Goal: Register for event/course

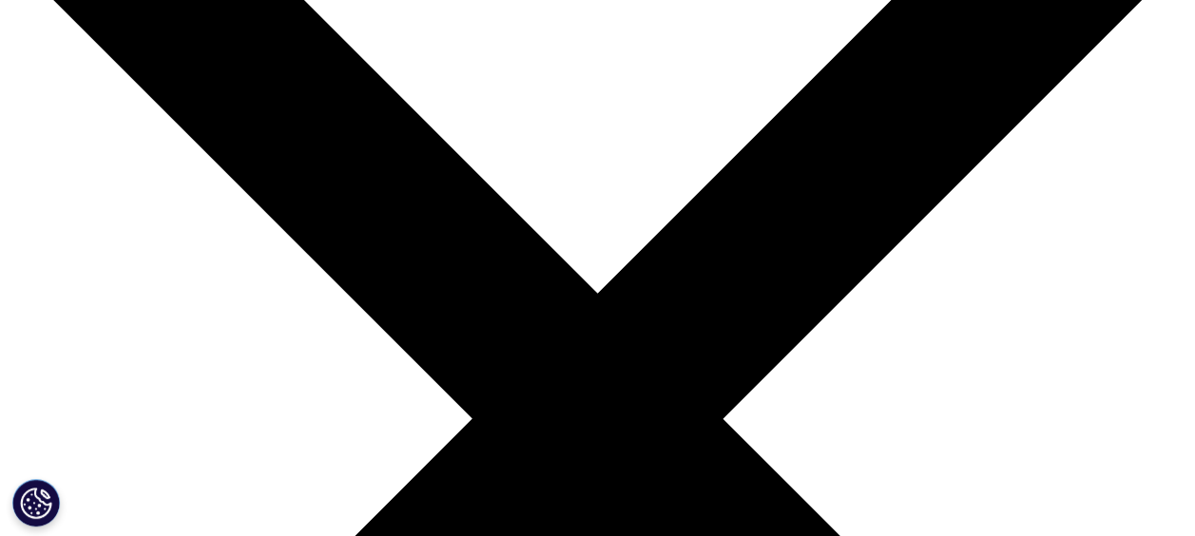
scroll to position [200, 0]
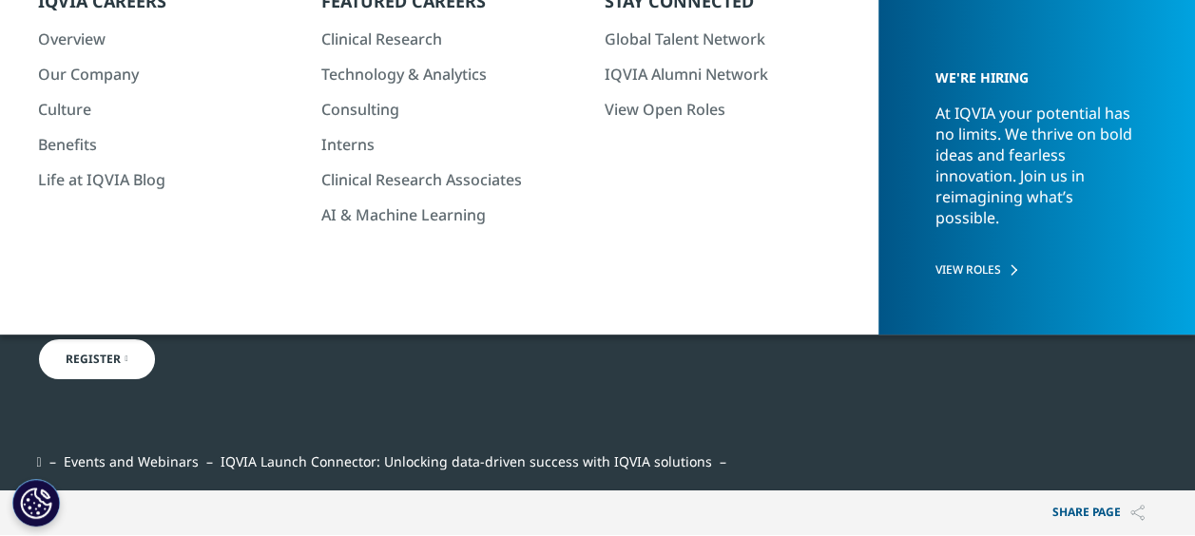
click at [127, 369] on link "Register" at bounding box center [97, 359] width 120 height 44
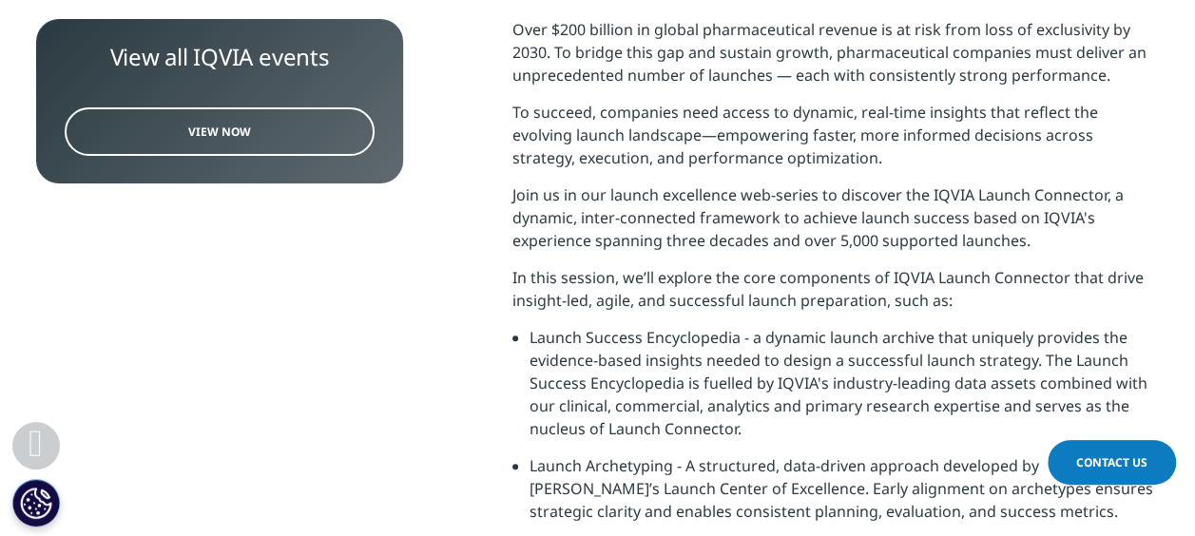
scroll to position [801, 0]
click at [286, 122] on link "View Now" at bounding box center [220, 131] width 310 height 48
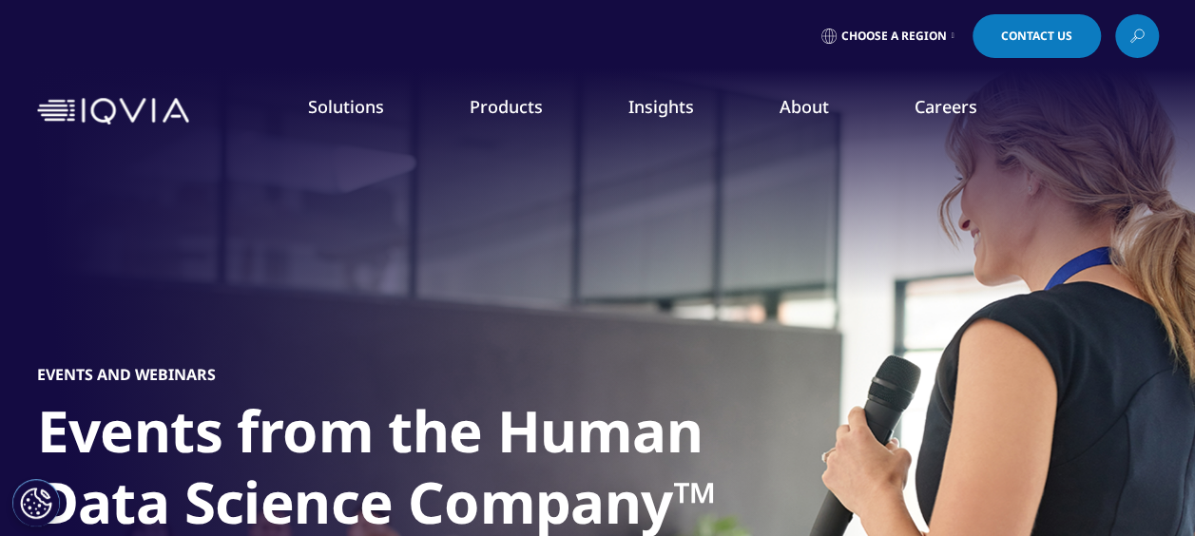
click at [895, 36] on span "Choose a Region" at bounding box center [893, 36] width 105 height 15
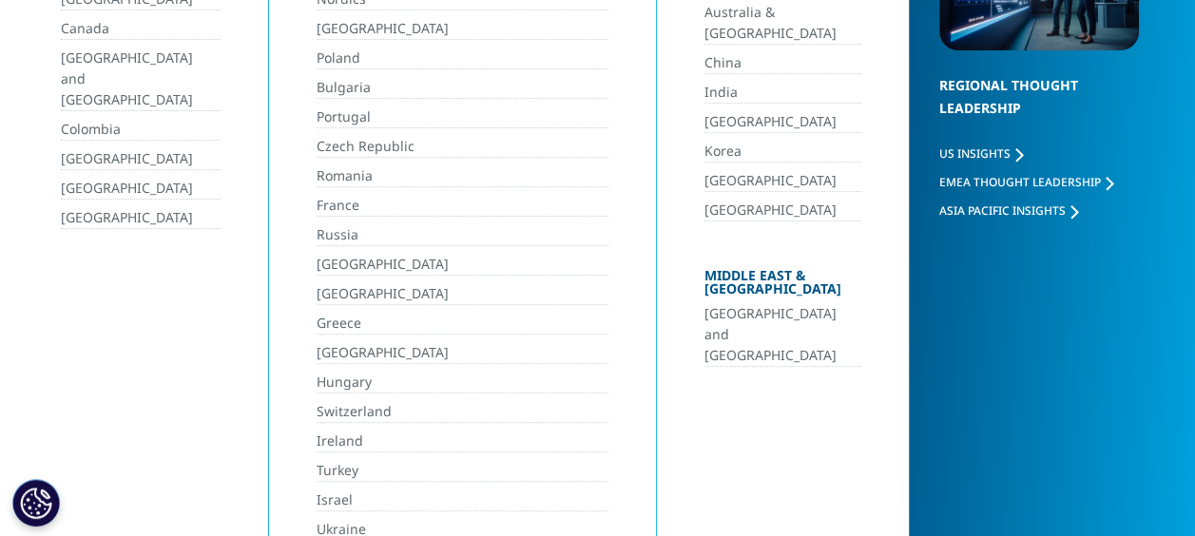
scroll to position [250, 0]
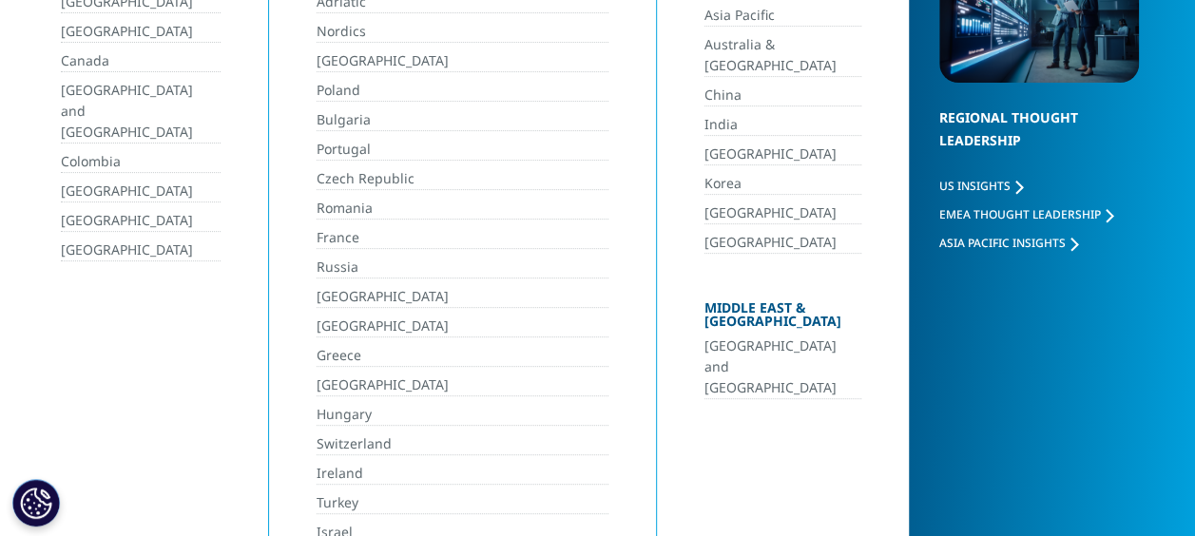
click at [764, 335] on link "[GEOGRAPHIC_DATA] and [GEOGRAPHIC_DATA]" at bounding box center [782, 367] width 157 height 64
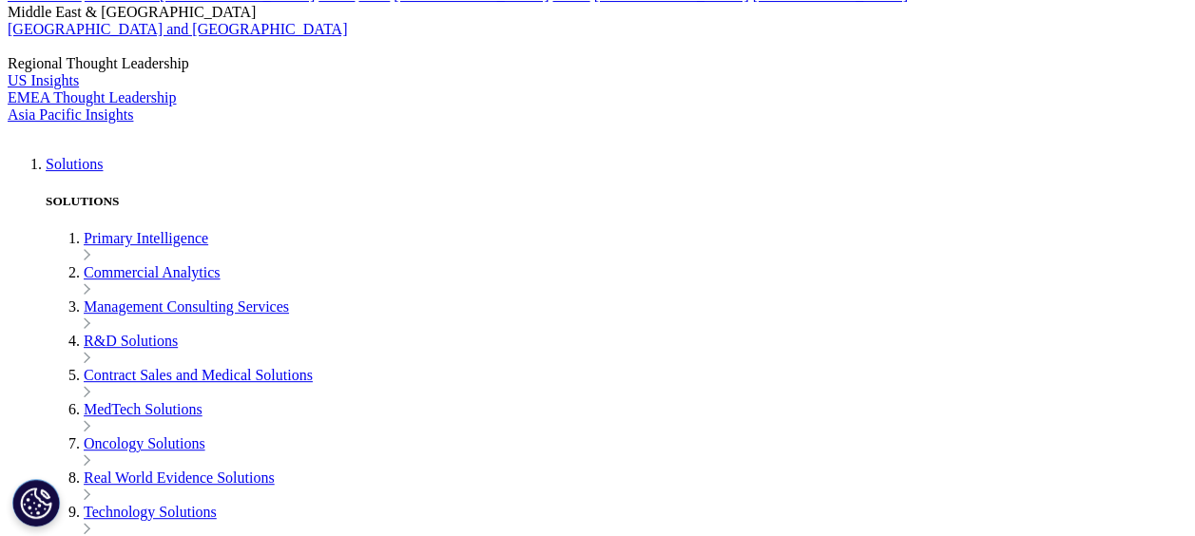
scroll to position [3821, 0]
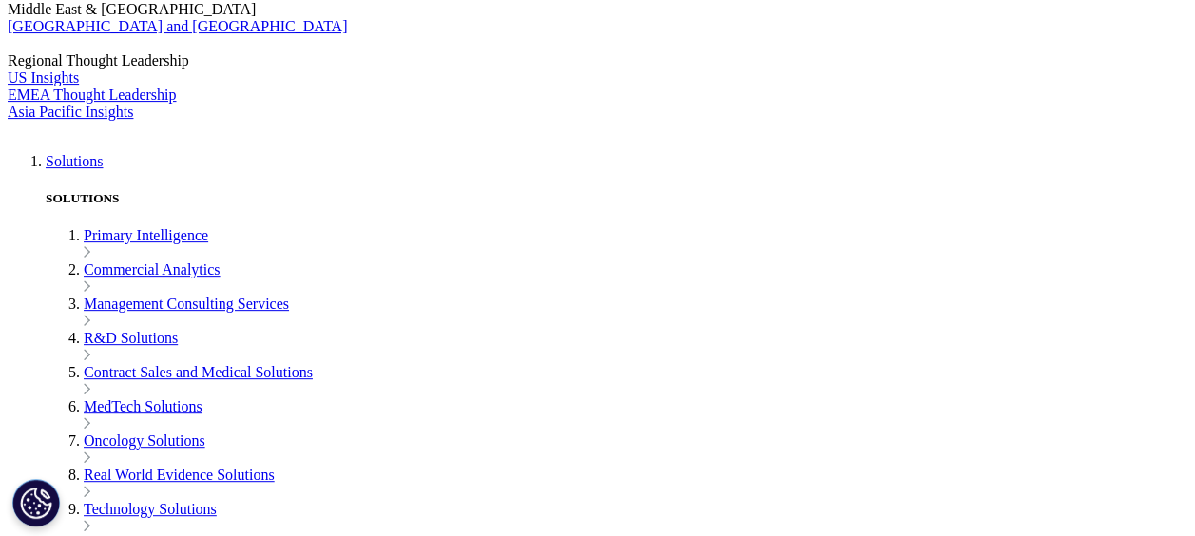
checkbox input "true"
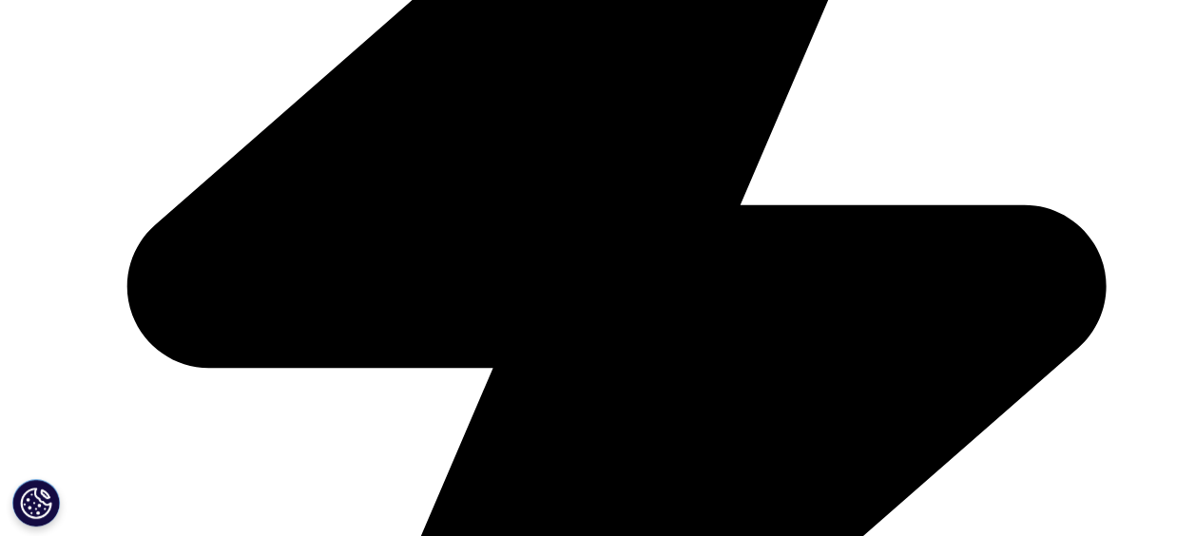
scroll to position [852, 0]
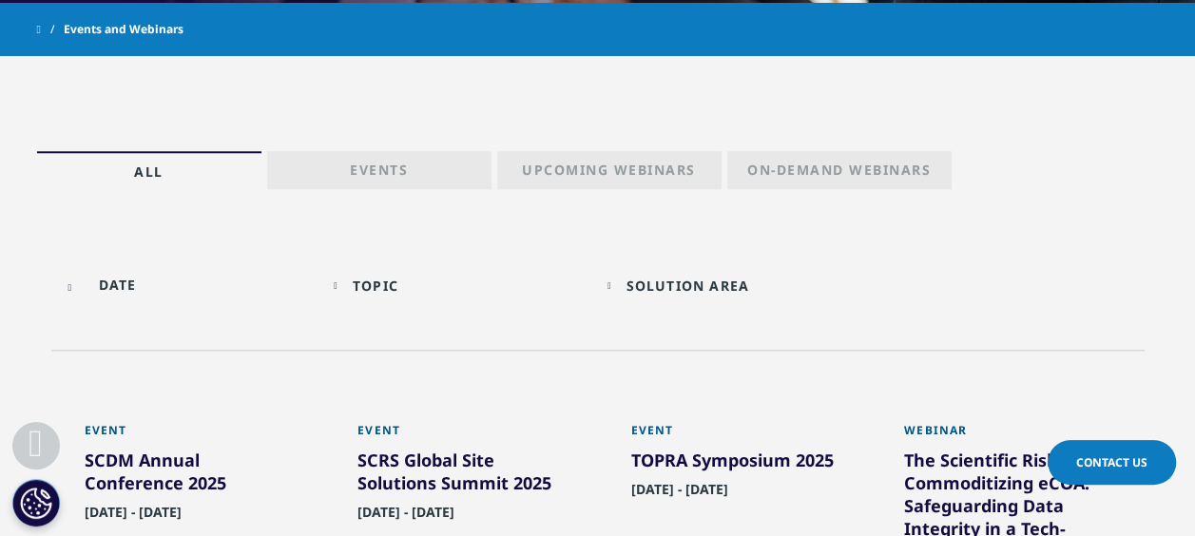
click at [384, 175] on p "Events" at bounding box center [379, 174] width 58 height 27
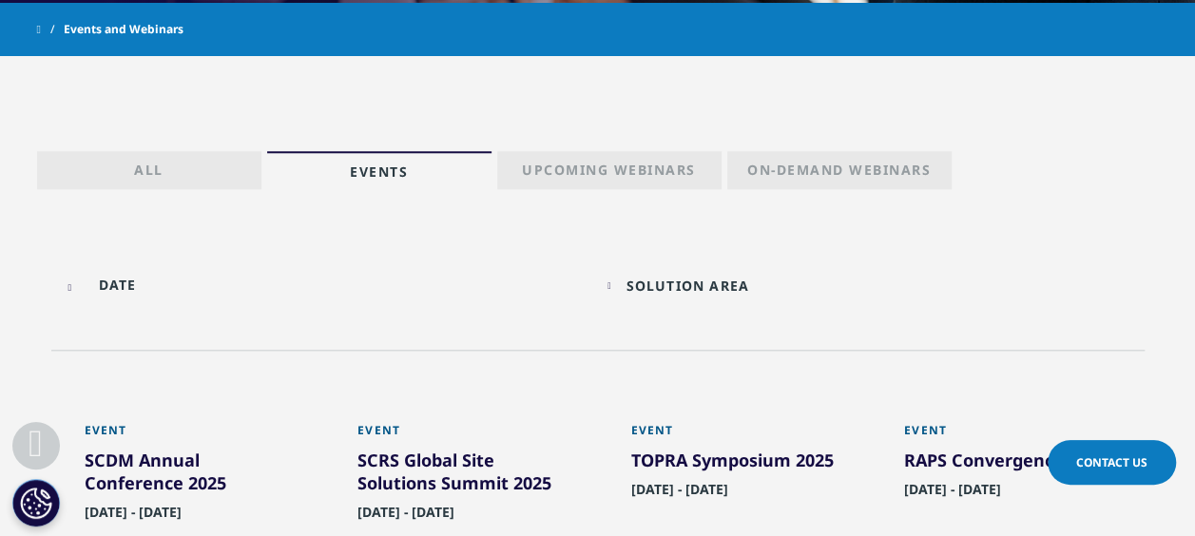
click at [650, 287] on div "Solution Area" at bounding box center [687, 286] width 124 height 18
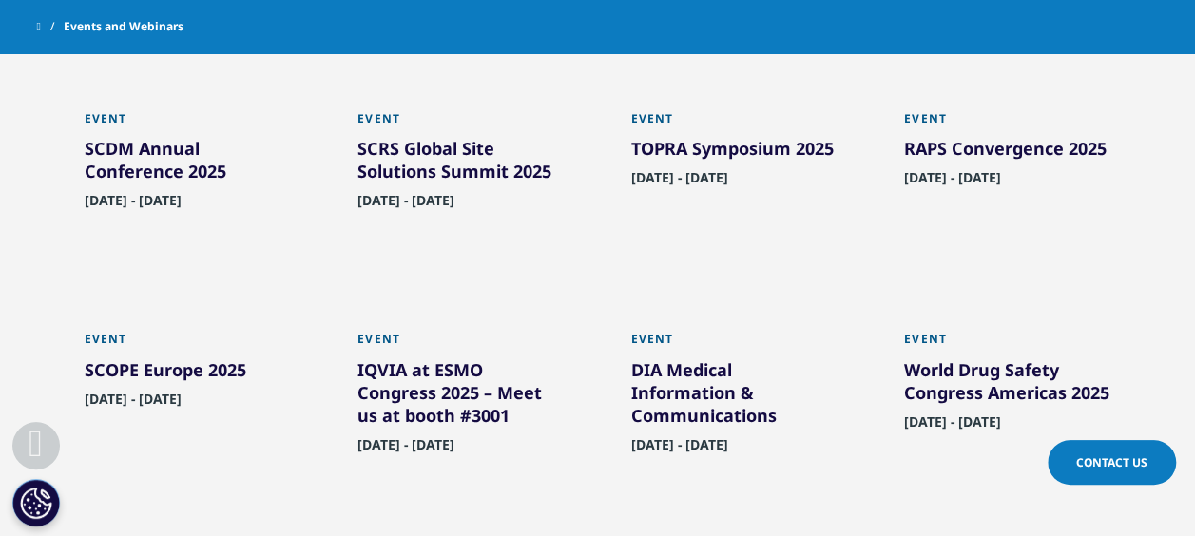
scroll to position [1112, 0]
click at [689, 405] on div "DIA Medical Information & Communications" at bounding box center [734, 395] width 207 height 76
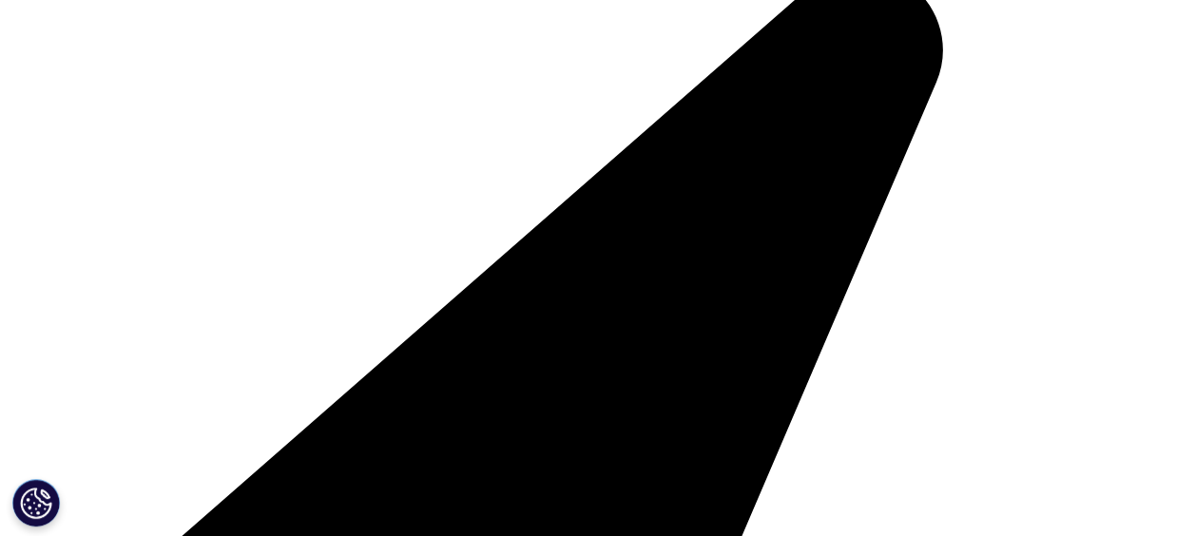
scroll to position [716, 0]
